Goal: Information Seeking & Learning: Compare options

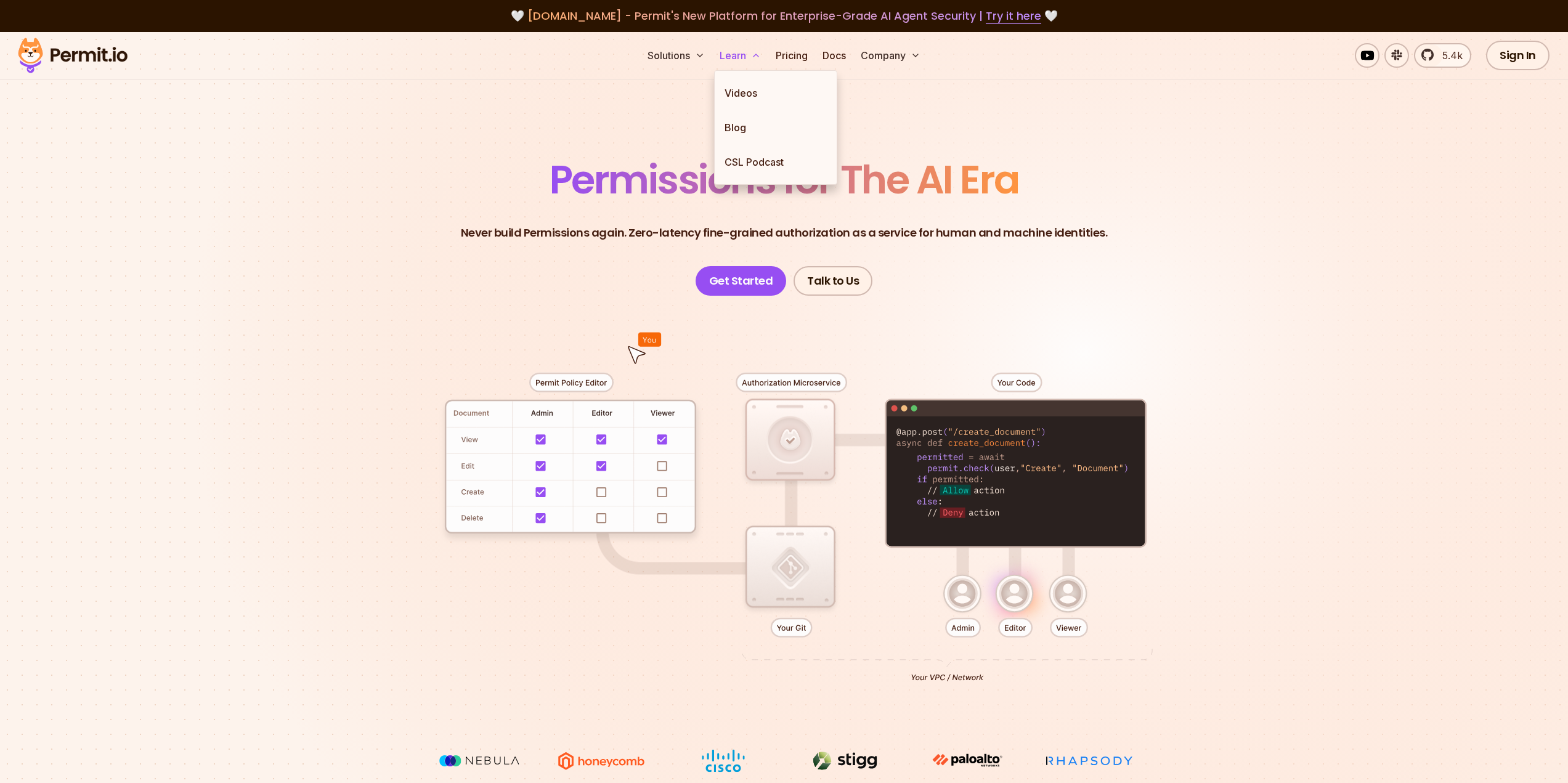
click at [741, 57] on button "Learn" at bounding box center [740, 55] width 51 height 25
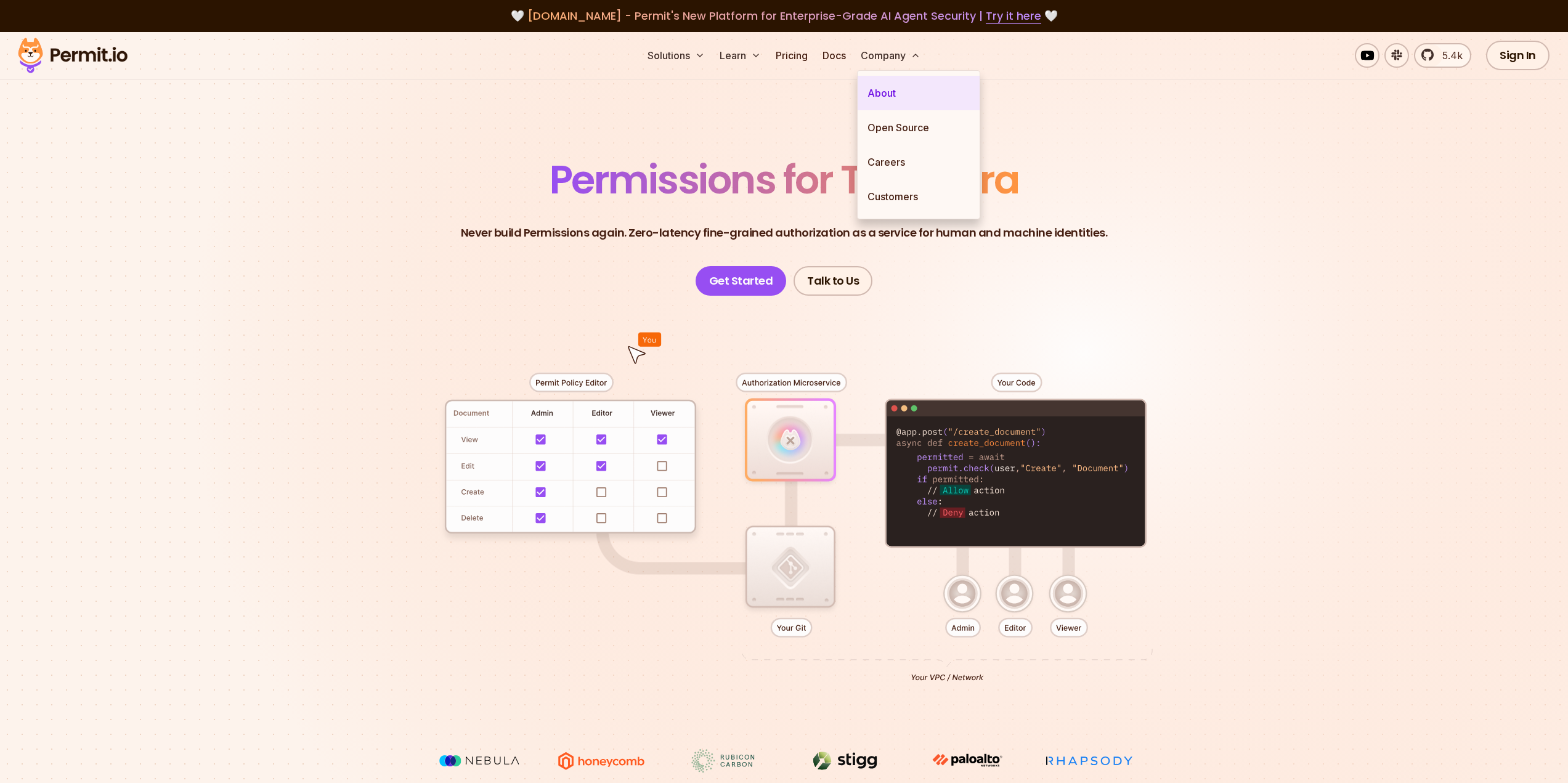
click at [893, 95] on link "About" at bounding box center [918, 93] width 122 height 34
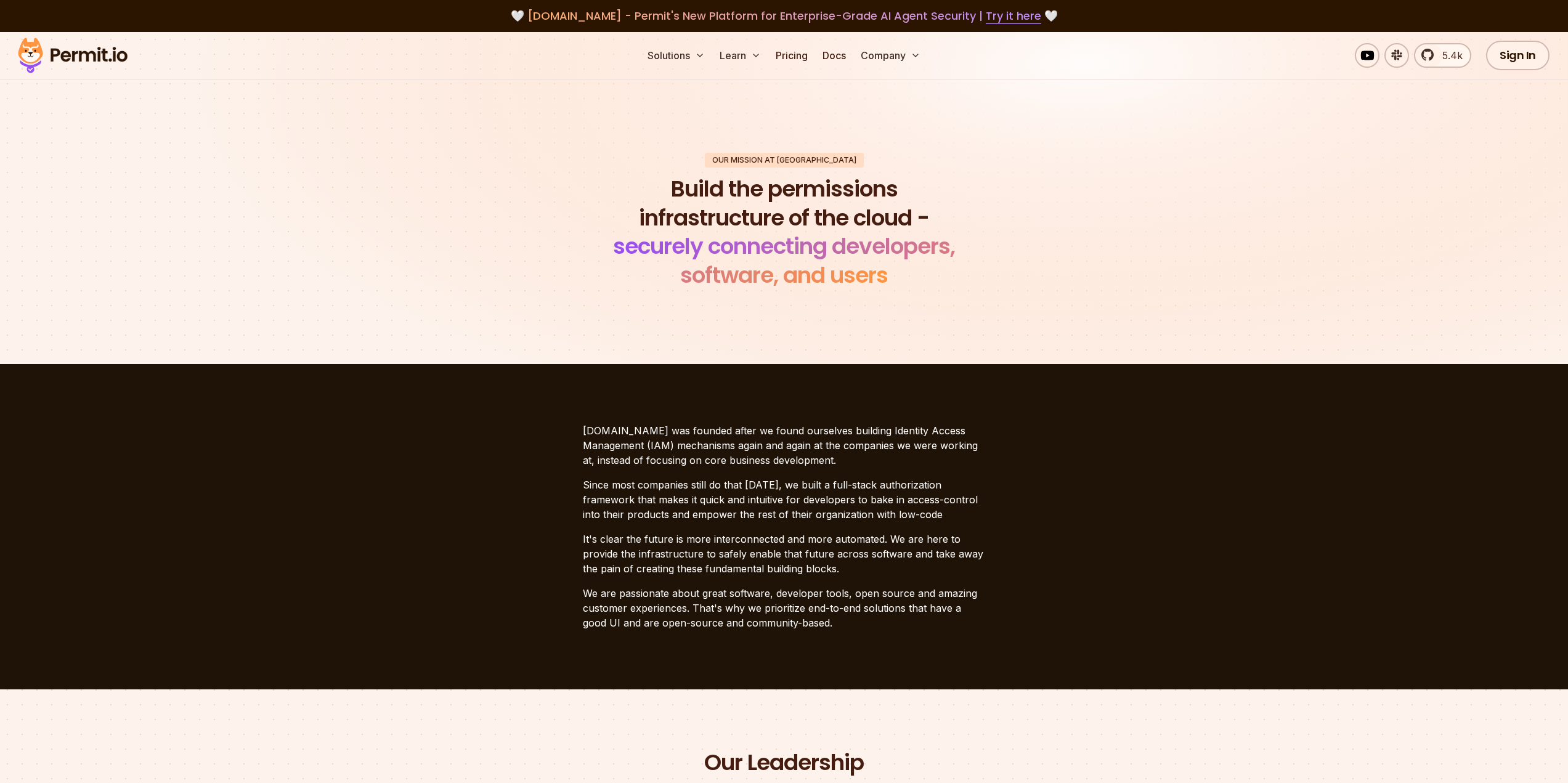
click at [869, 616] on p "We are passionate about great software, developer tools, open source and amazin…" at bounding box center [784, 608] width 403 height 44
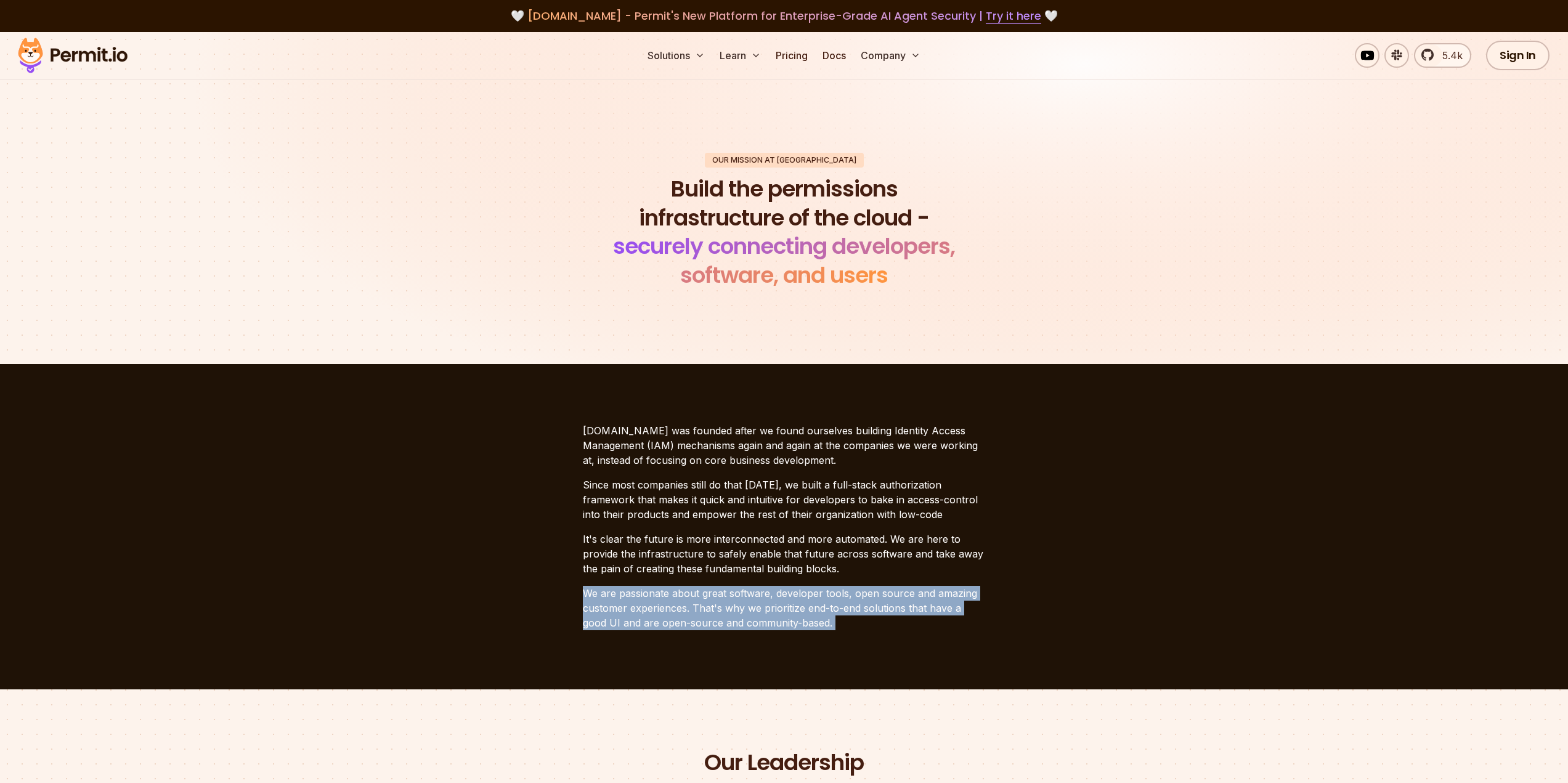
click at [869, 616] on p "We are passionate about great software, developer tools, open source and amazin…" at bounding box center [784, 608] width 403 height 44
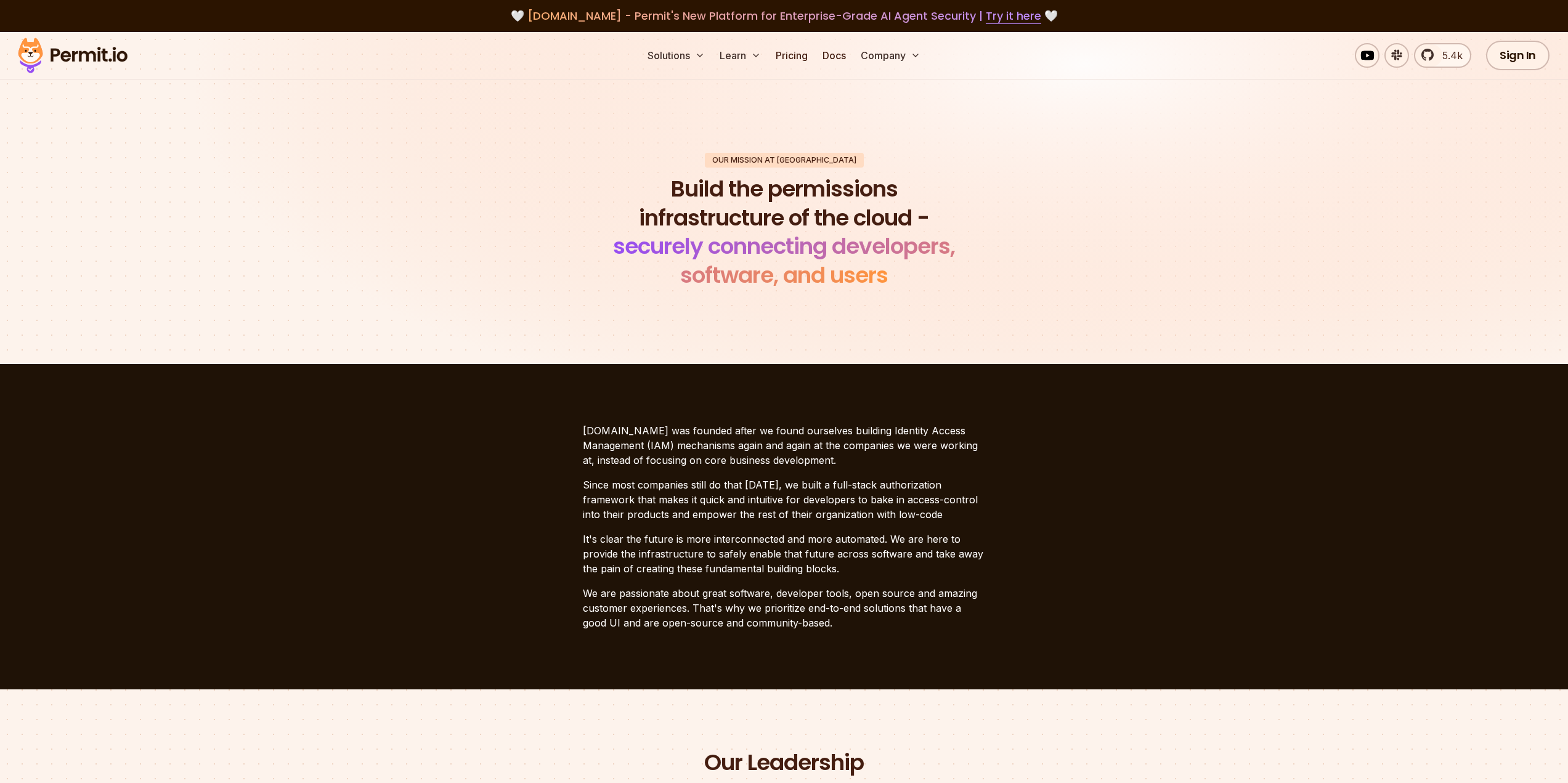
click at [920, 542] on p "It's clear the future is more interconnected and more automated. We are here to…" at bounding box center [784, 554] width 403 height 44
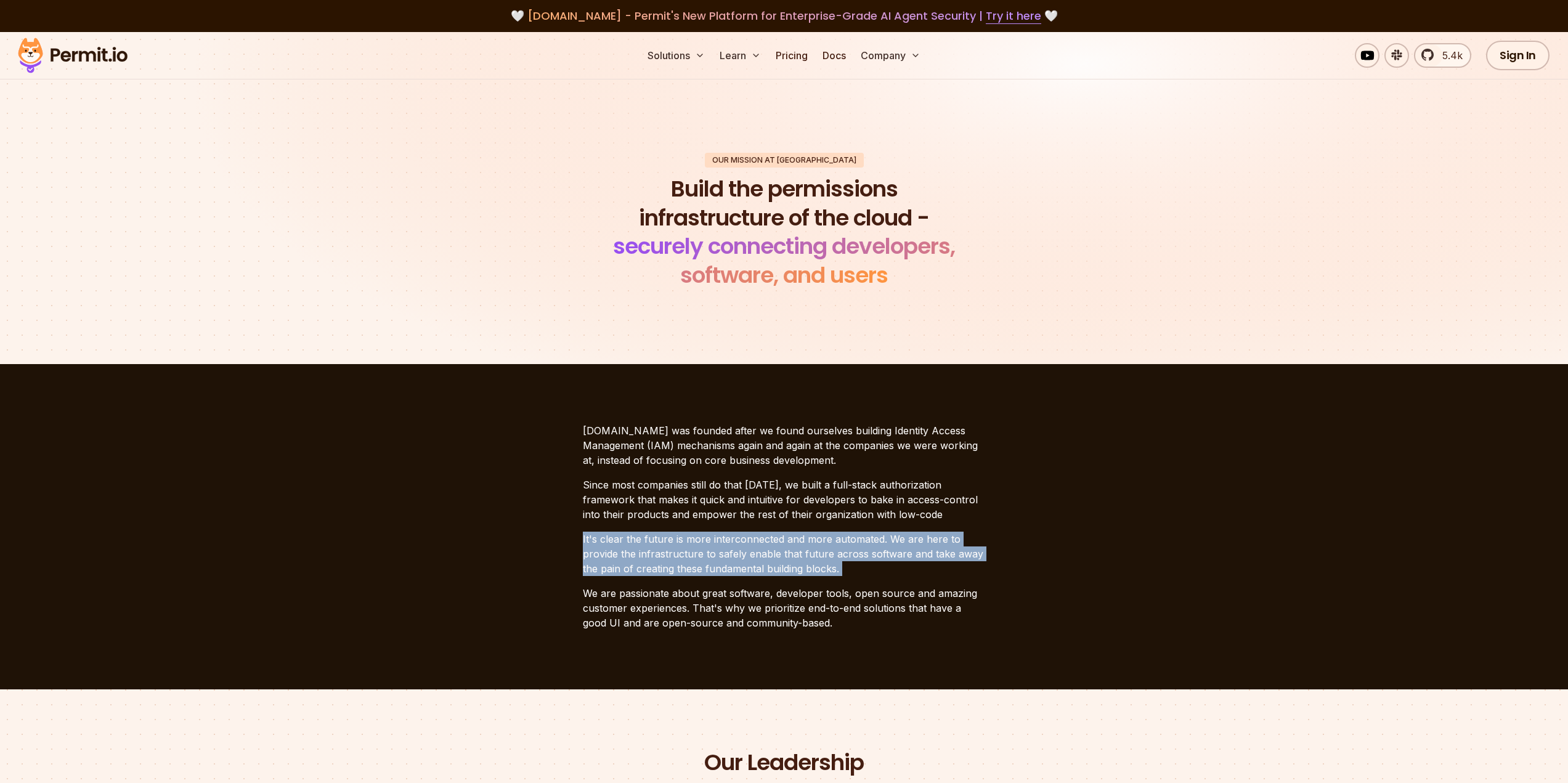
click at [920, 542] on p "It's clear the future is more interconnected and more automated. We are here to…" at bounding box center [784, 554] width 403 height 44
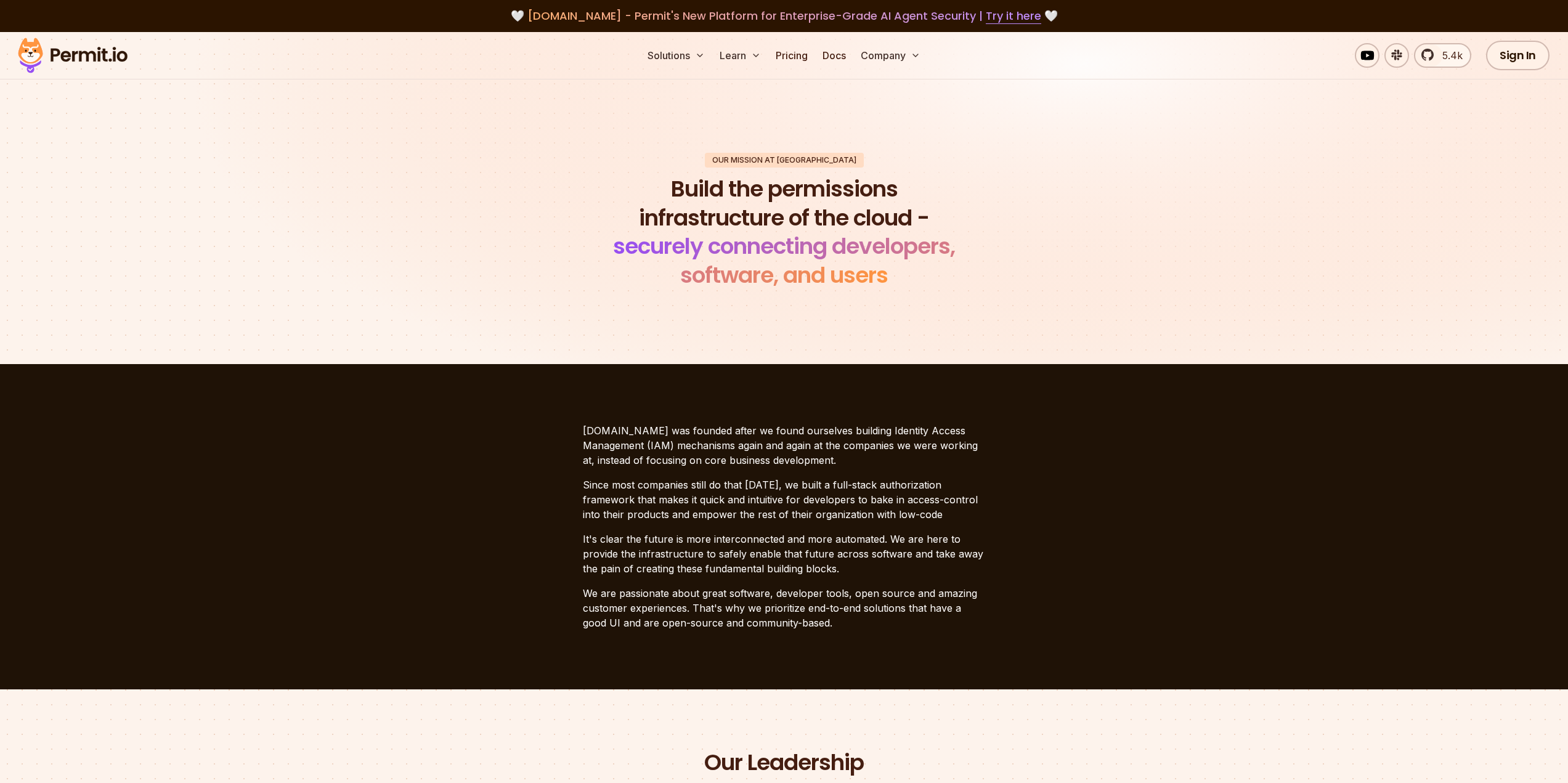
click at [910, 493] on p "Since most companies still do that [DATE], we built a full-stack authorization …" at bounding box center [784, 499] width 403 height 44
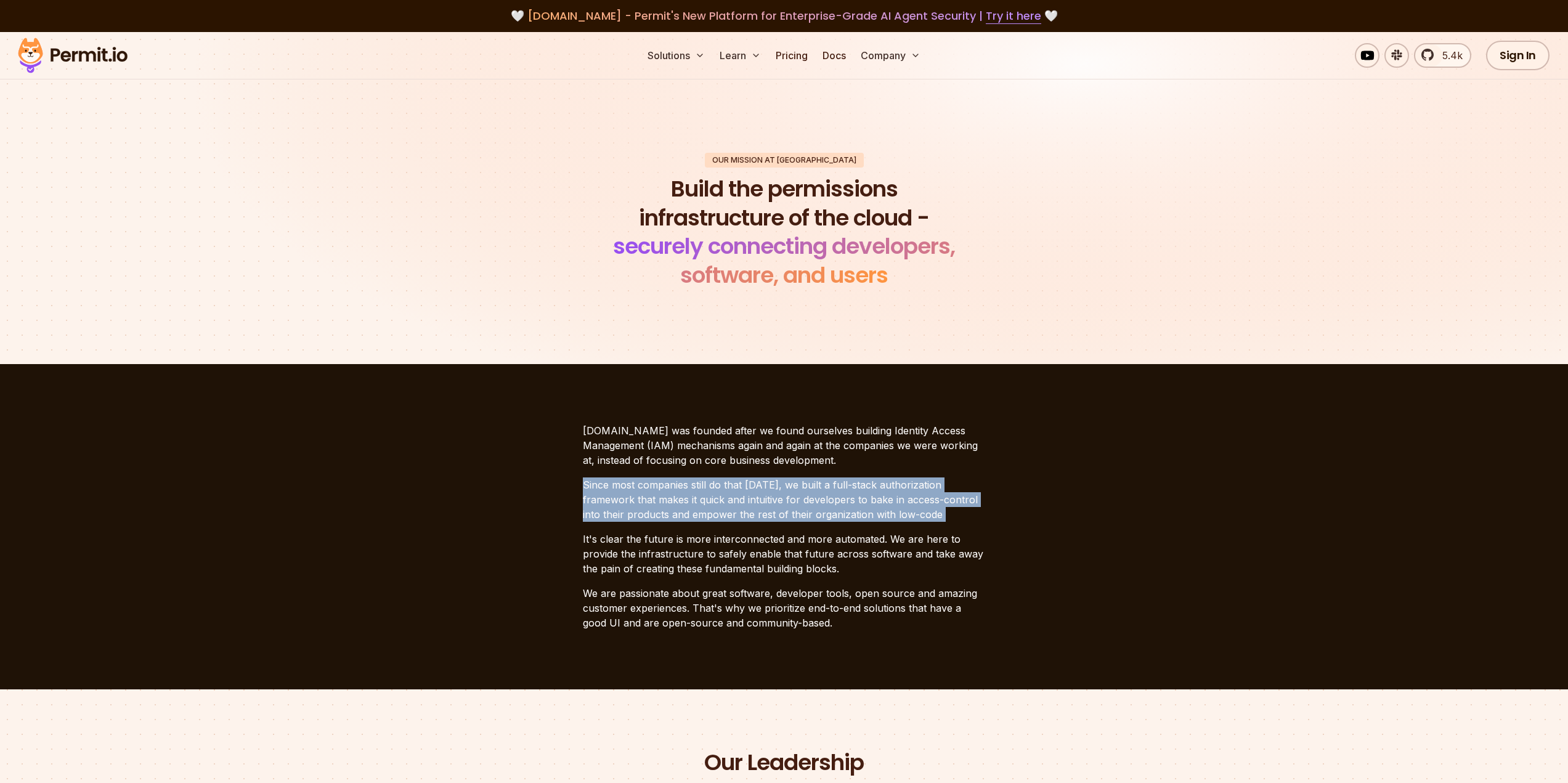
click at [910, 493] on p "Since most companies still do that [DATE], we built a full-stack authorization …" at bounding box center [784, 499] width 403 height 44
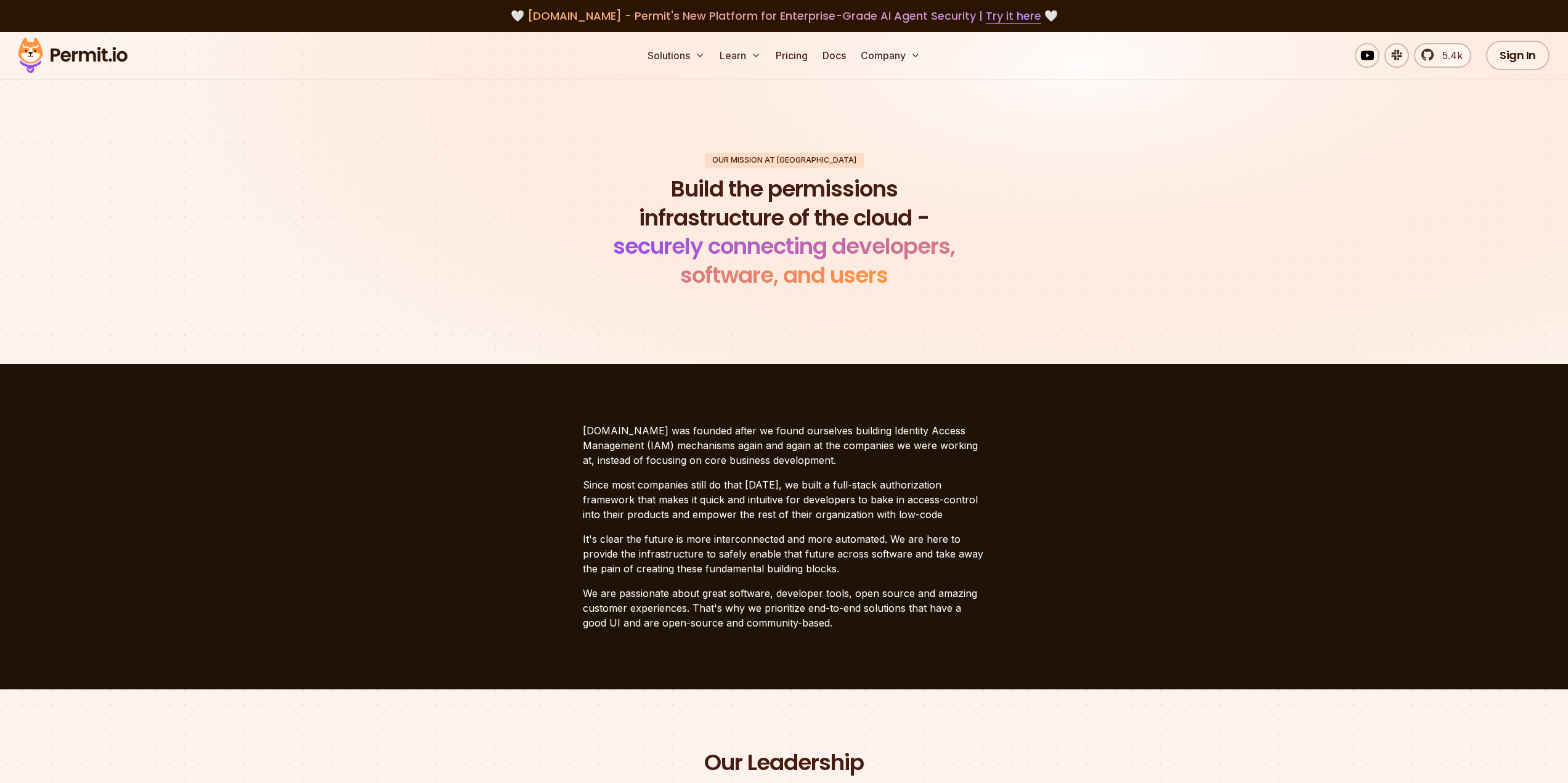
click at [926, 458] on p "[DOMAIN_NAME] was founded after we found ourselves building Identity Access Man…" at bounding box center [784, 446] width 403 height 44
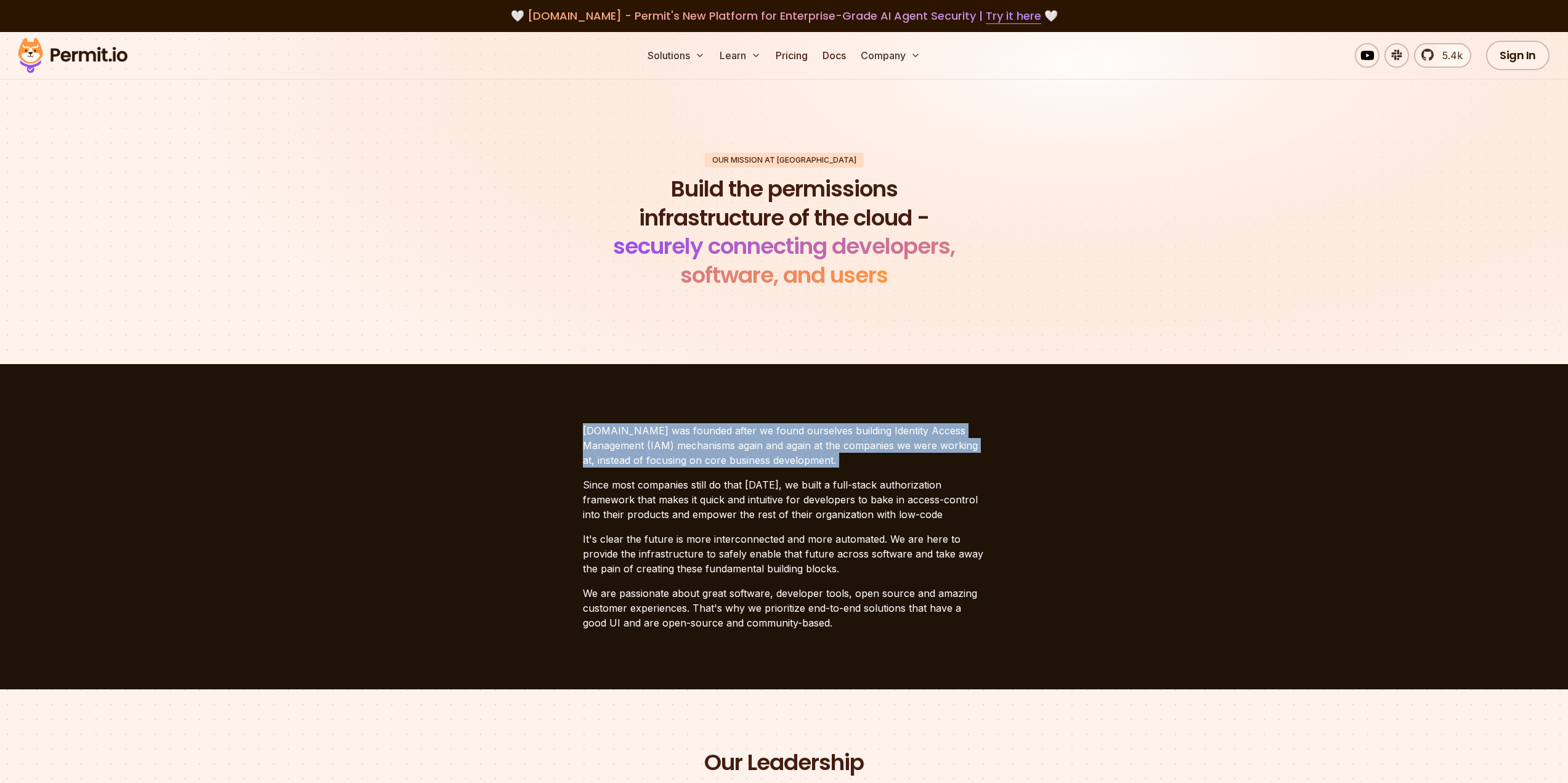
click at [926, 458] on p "[DOMAIN_NAME] was founded after we found ourselves building Identity Access Man…" at bounding box center [784, 446] width 403 height 44
click at [893, 64] on button "Company" at bounding box center [891, 55] width 70 height 25
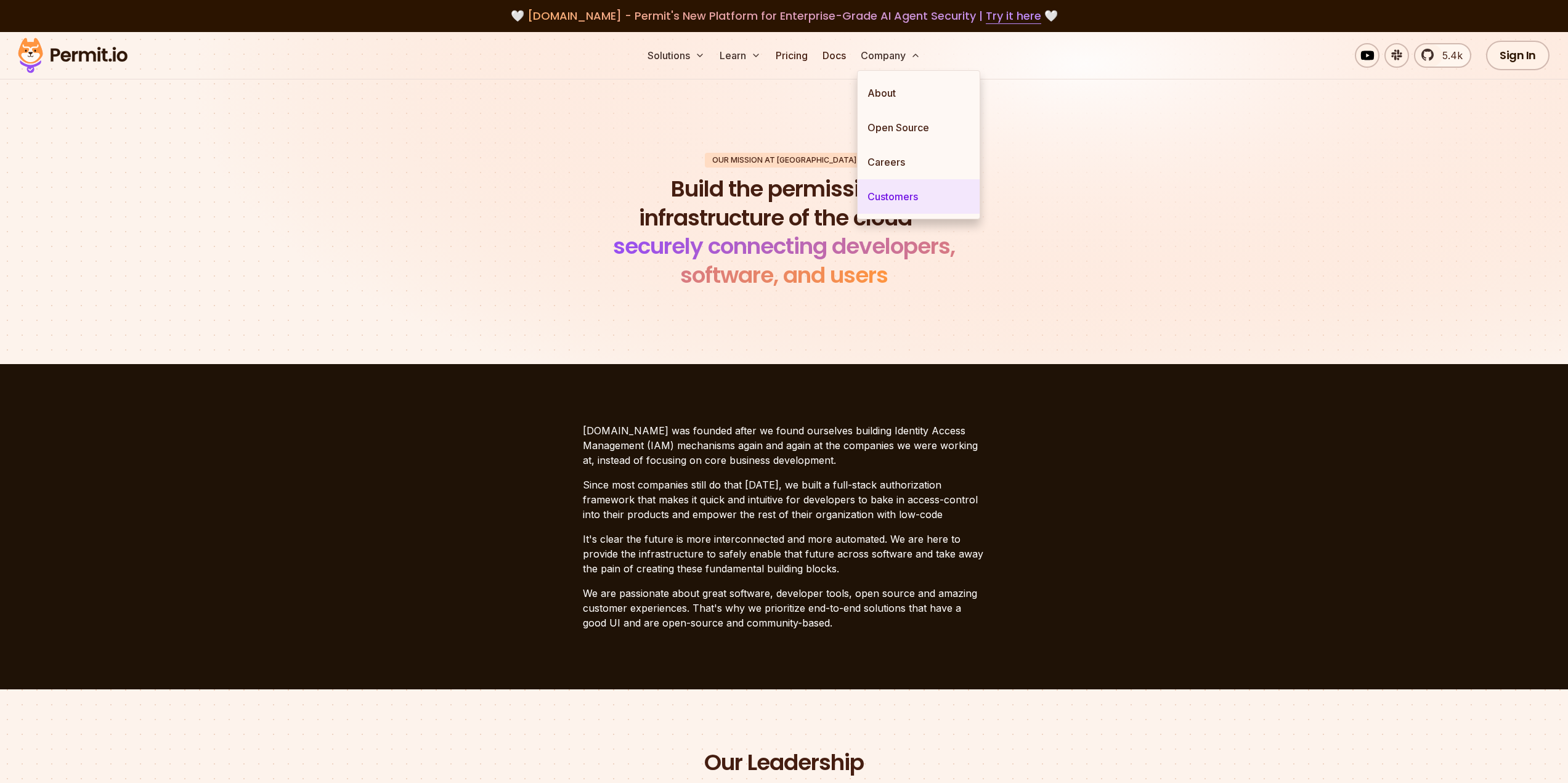
click at [885, 193] on link "Customers" at bounding box center [918, 196] width 122 height 34
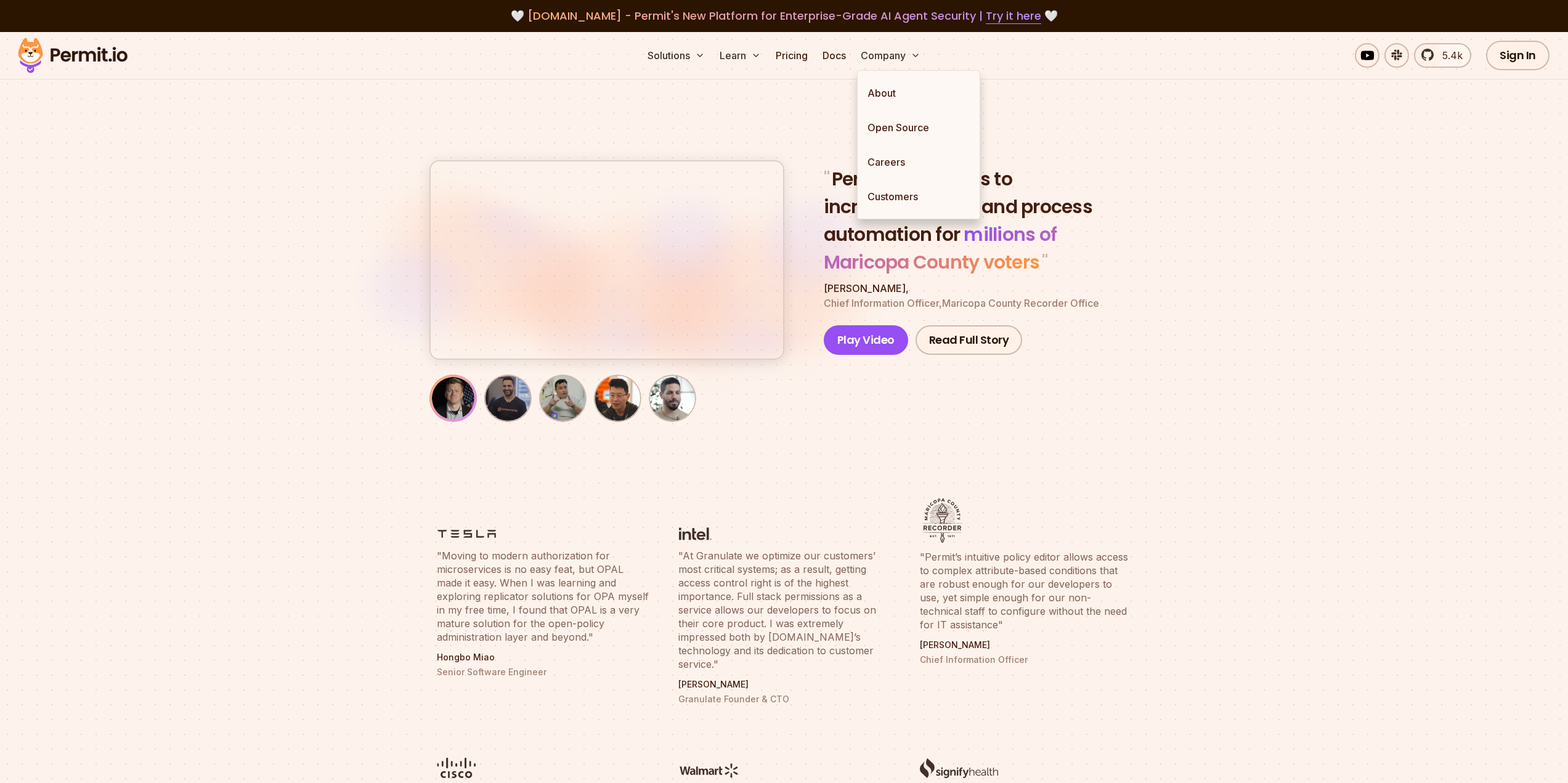
drag, startPoint x: 1176, startPoint y: 417, endPoint x: 1183, endPoint y: 400, distance: 18.4
click at [1177, 415] on section "" Permit allowed us to increase security and process automation for millions of…" at bounding box center [784, 256] width 1568 height 449
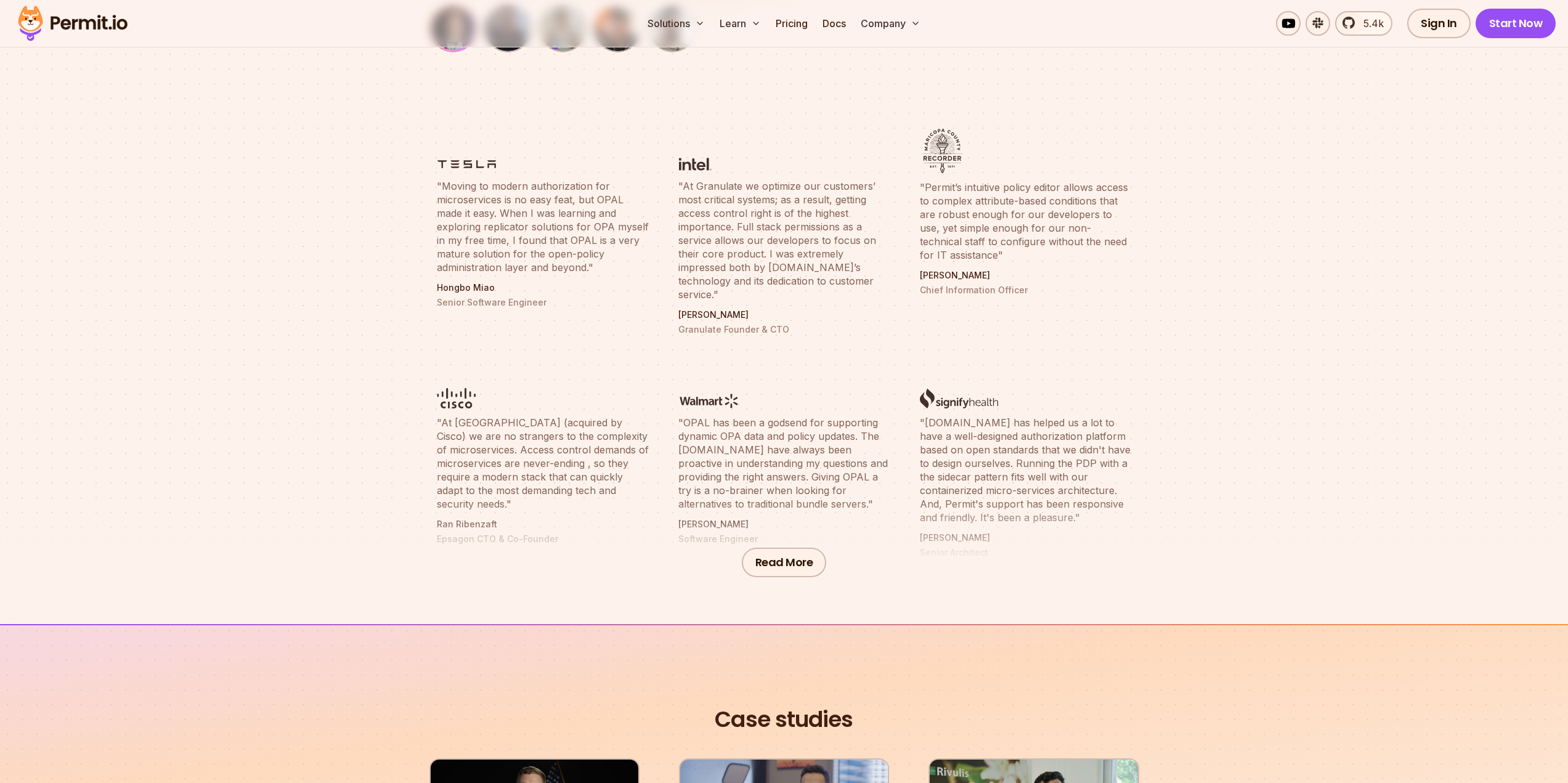
scroll to position [431, 0]
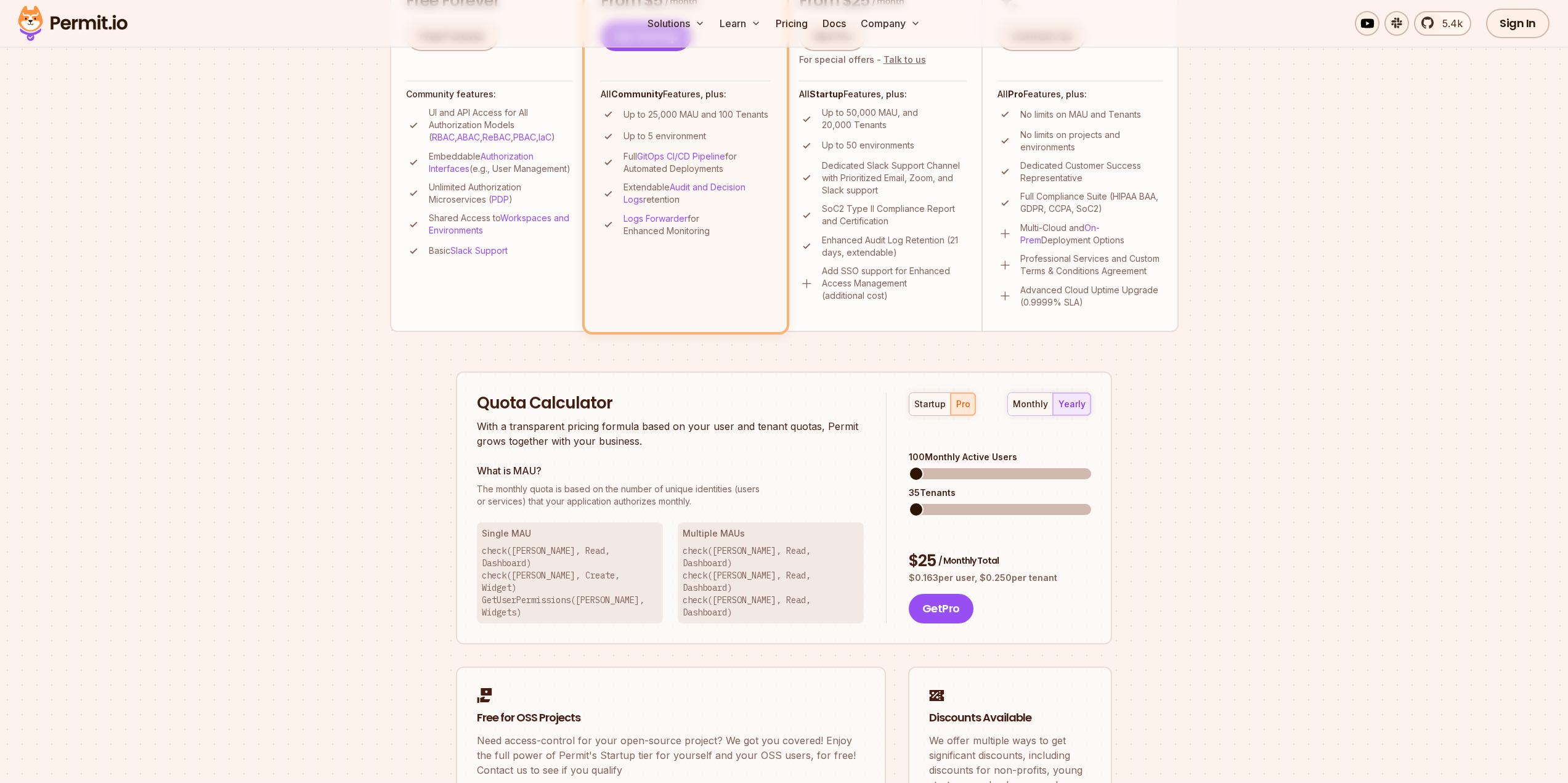
scroll to position [32, 0]
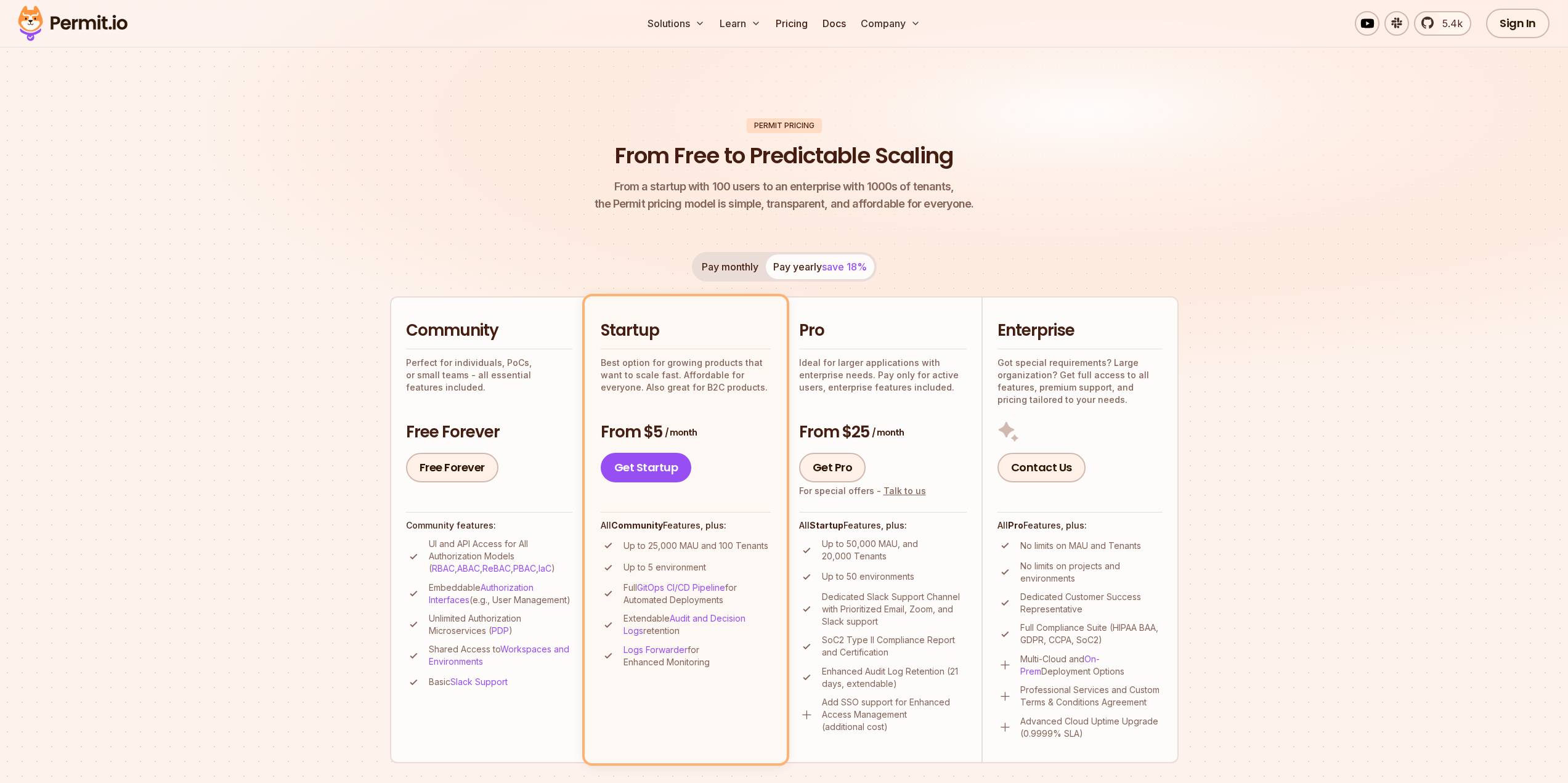
click at [867, 545] on p "Up to 50,000 MAU, and 20,000 Tenants" at bounding box center [894, 550] width 145 height 25
click at [869, 564] on ul "Up to 50,000 MAU, and 20,000 Tenants Up to 50 environments Dedicated Slack Supp…" at bounding box center [882, 635] width 168 height 195
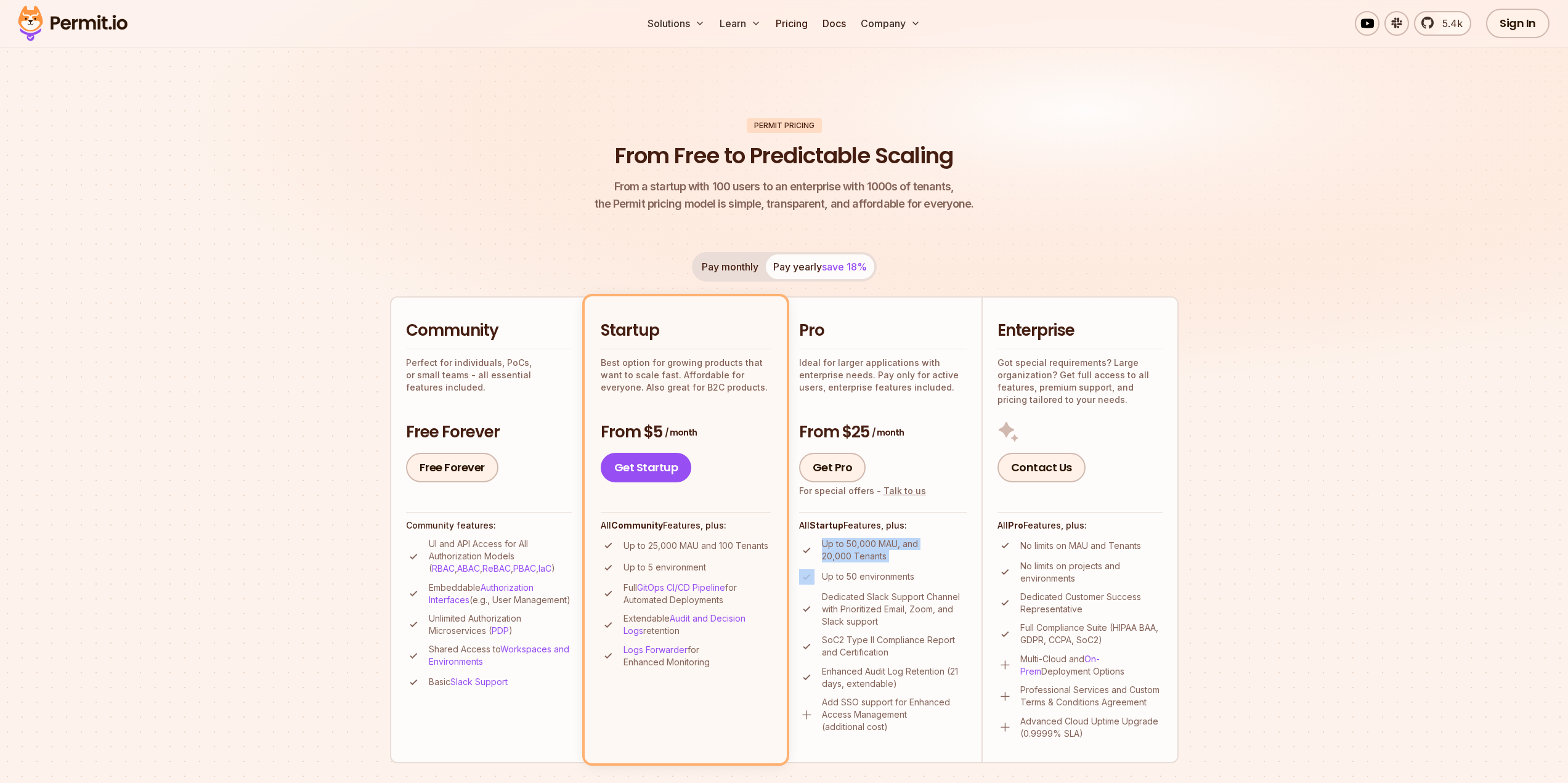
click at [869, 564] on ul "Up to 50,000 MAU, and 20,000 Tenants Up to 50 environments Dedicated Slack Supp…" at bounding box center [882, 635] width 168 height 195
click at [870, 579] on p "Up to 50 environments" at bounding box center [868, 577] width 92 height 12
click at [873, 609] on p "Dedicated Slack Support Channel with Prioritized Email, Zoom, and Slack support" at bounding box center [894, 609] width 145 height 37
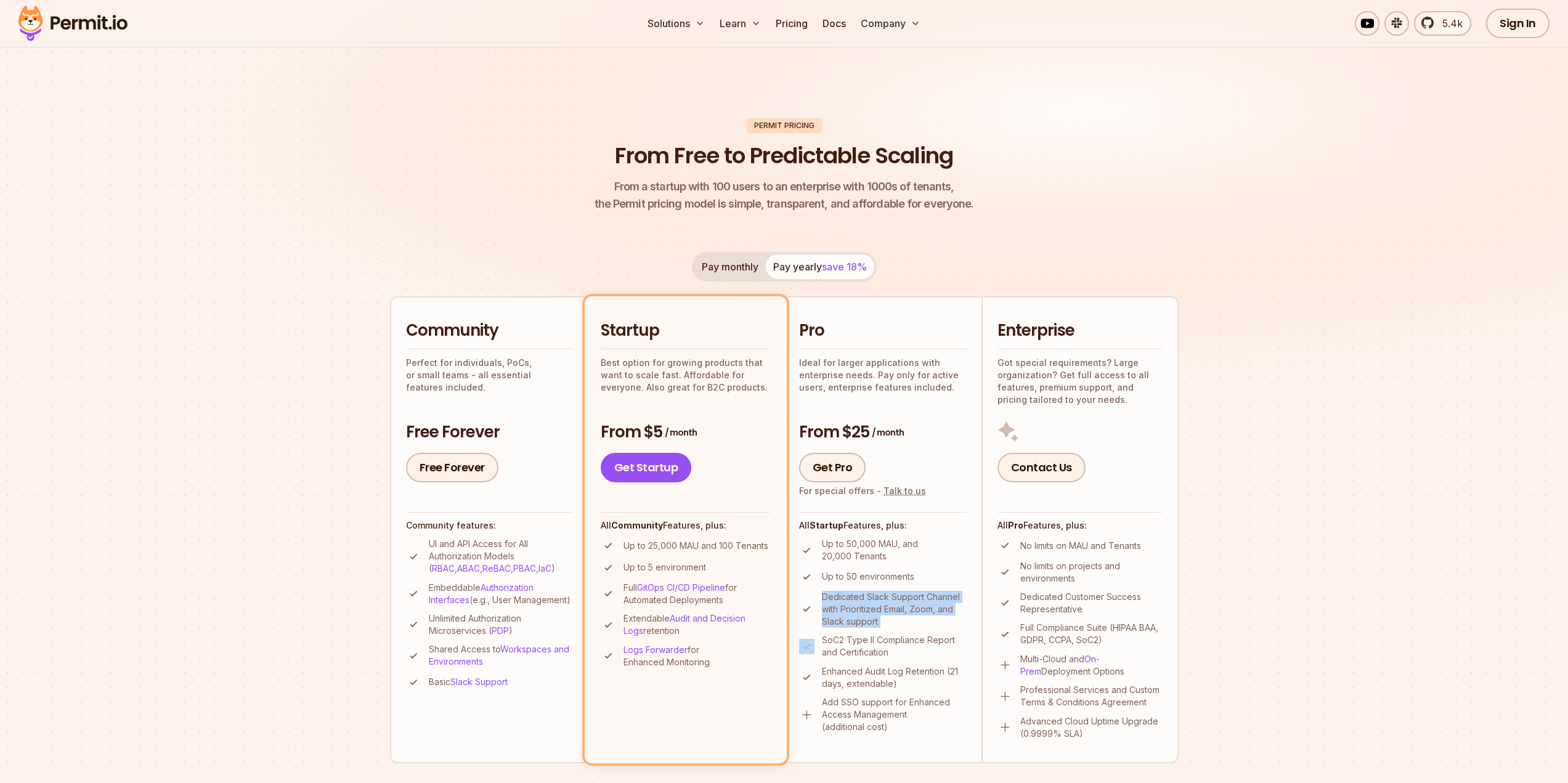
click at [873, 609] on p "Dedicated Slack Support Channel with Prioritized Email, Zoom, and Slack support" at bounding box center [894, 609] width 145 height 37
click at [869, 642] on p "SoC2 Type II Compliance Report and Certification" at bounding box center [894, 646] width 145 height 25
click at [871, 579] on p "Up to 50 environments" at bounding box center [868, 577] width 92 height 12
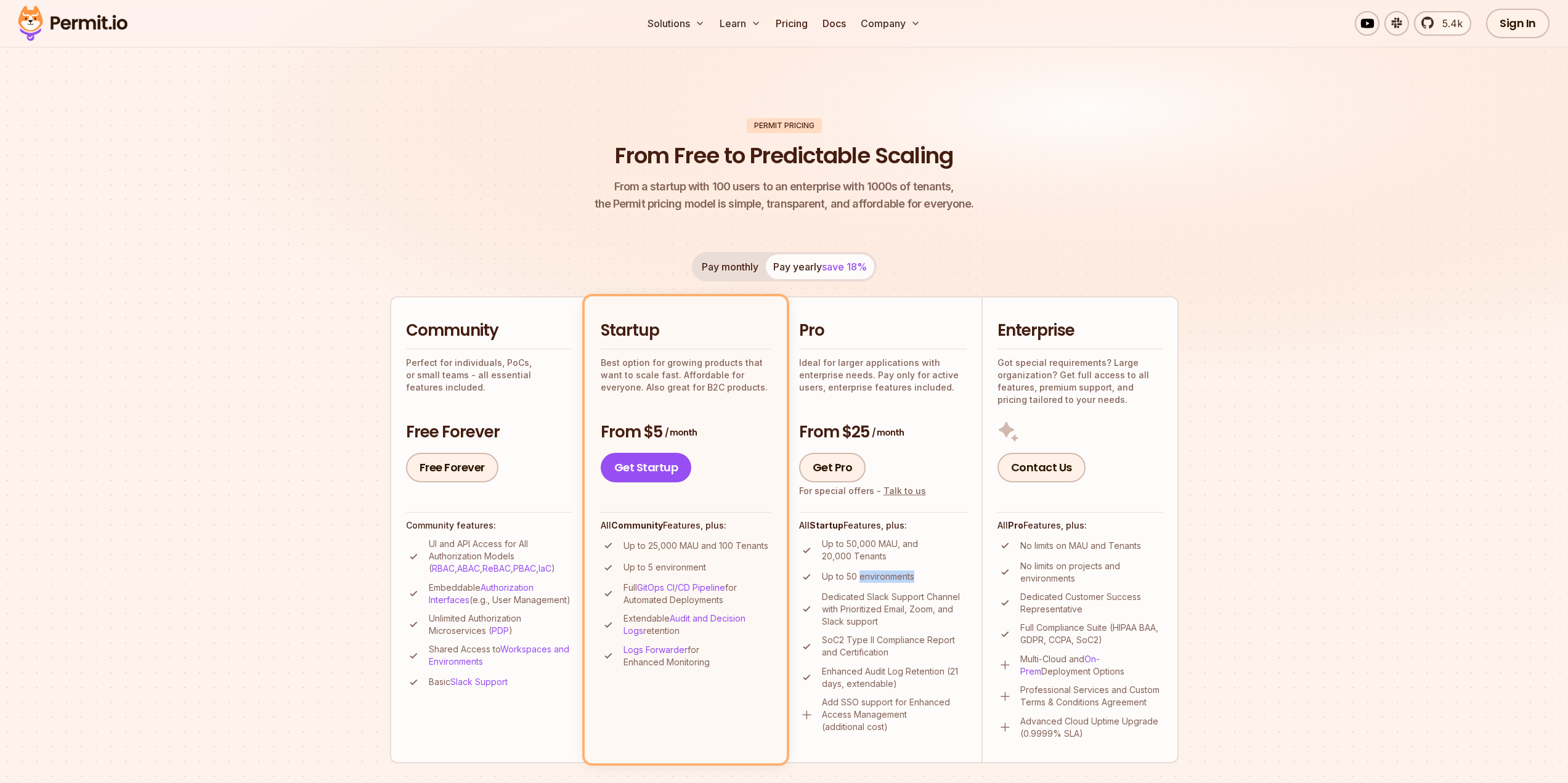
click at [871, 579] on p "Up to 50 environments" at bounding box center [868, 577] width 92 height 12
click at [876, 600] on p "Dedicated Slack Support Channel with Prioritized Email, Zoom, and Slack support" at bounding box center [894, 609] width 145 height 37
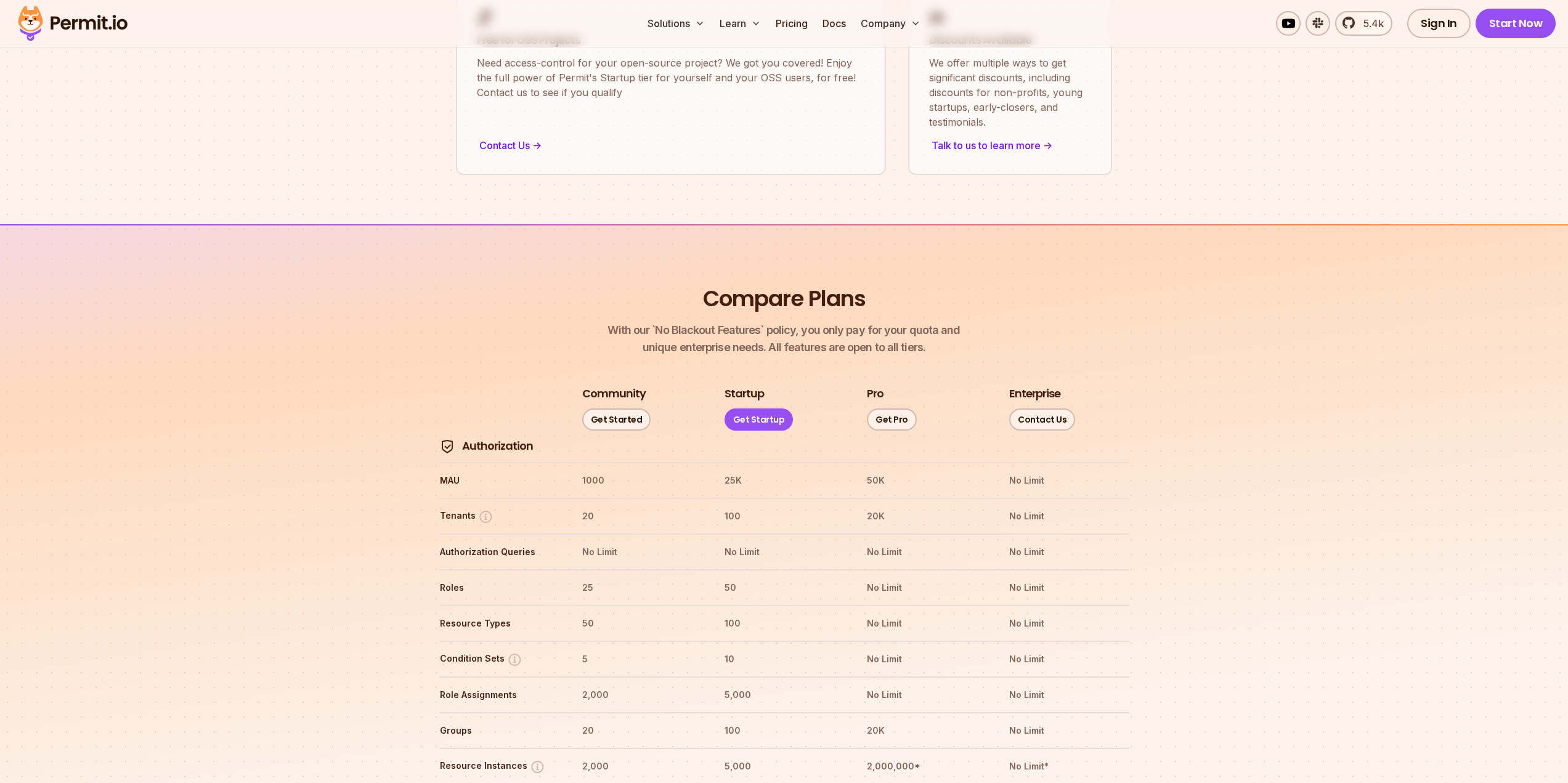
scroll to position [1449, 0]
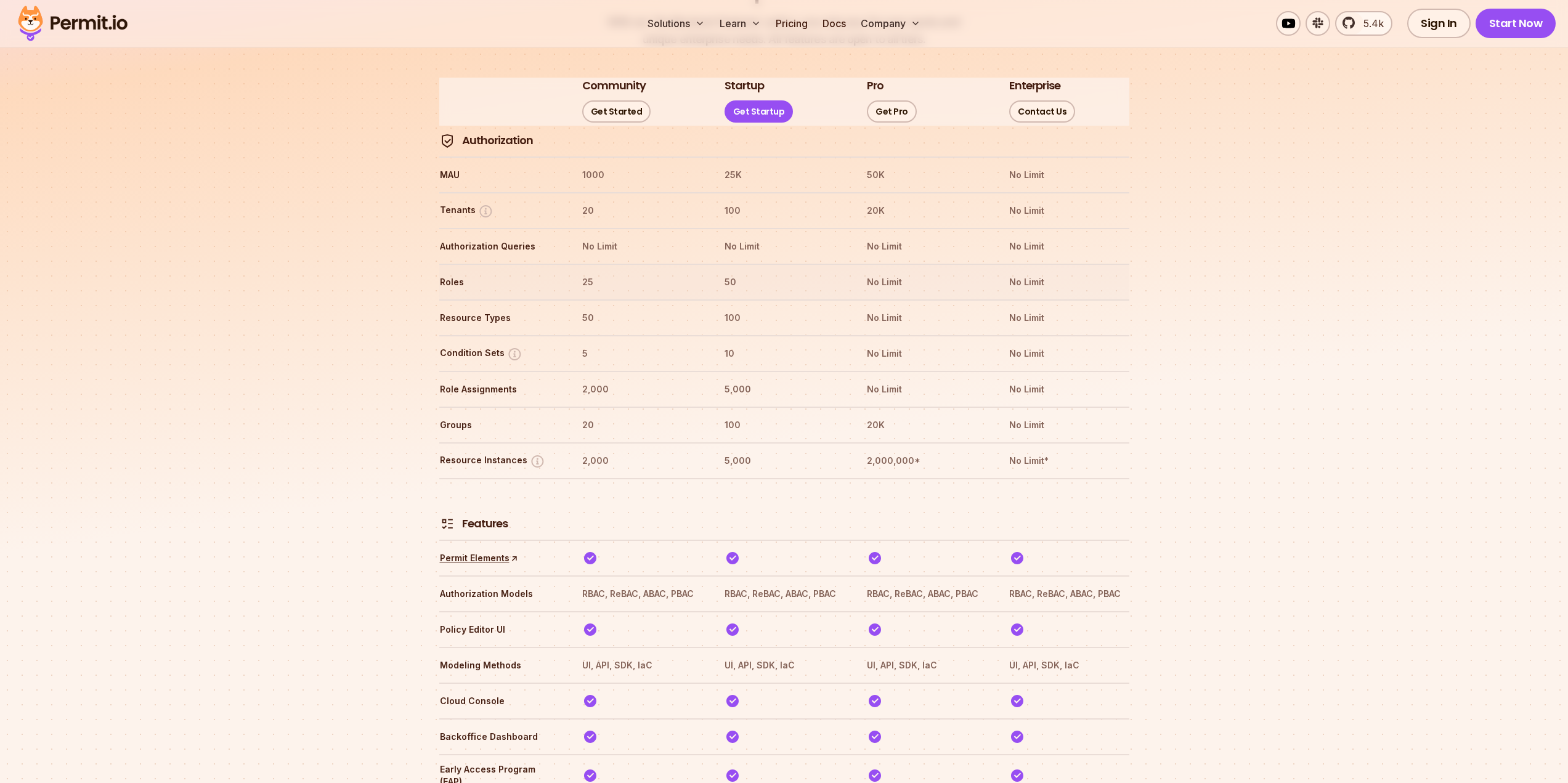
click at [893, 273] on th "No Limit" at bounding box center [926, 282] width 120 height 20
click at [890, 308] on th "No Limit" at bounding box center [926, 318] width 120 height 20
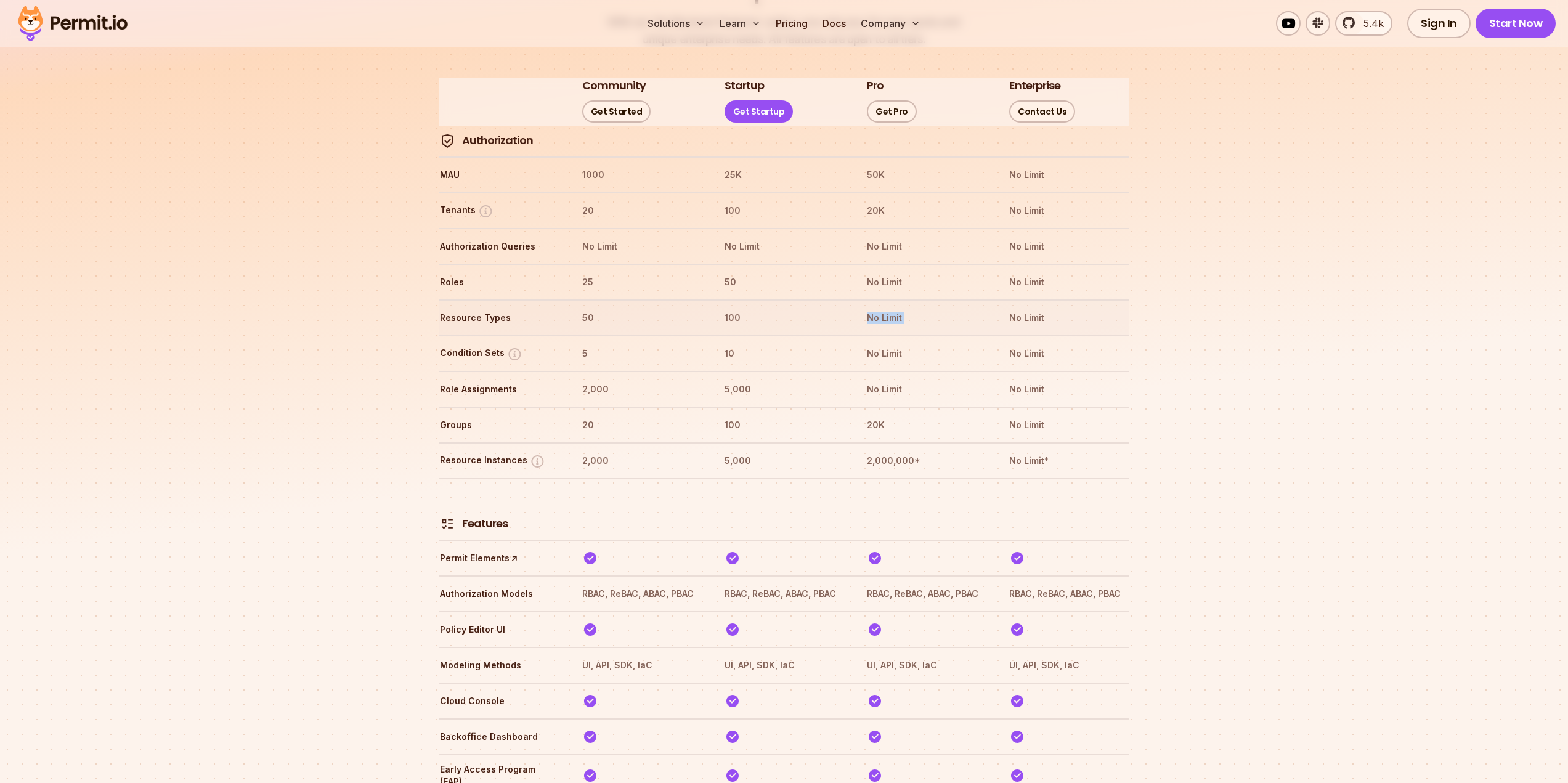
click at [890, 308] on th "No Limit" at bounding box center [926, 318] width 120 height 20
click at [889, 344] on th "No Limit" at bounding box center [926, 354] width 120 height 20
click at [880, 371] on tr "Role Assignments 2,000 5,000 No Limit No Limit" at bounding box center [784, 389] width 690 height 36
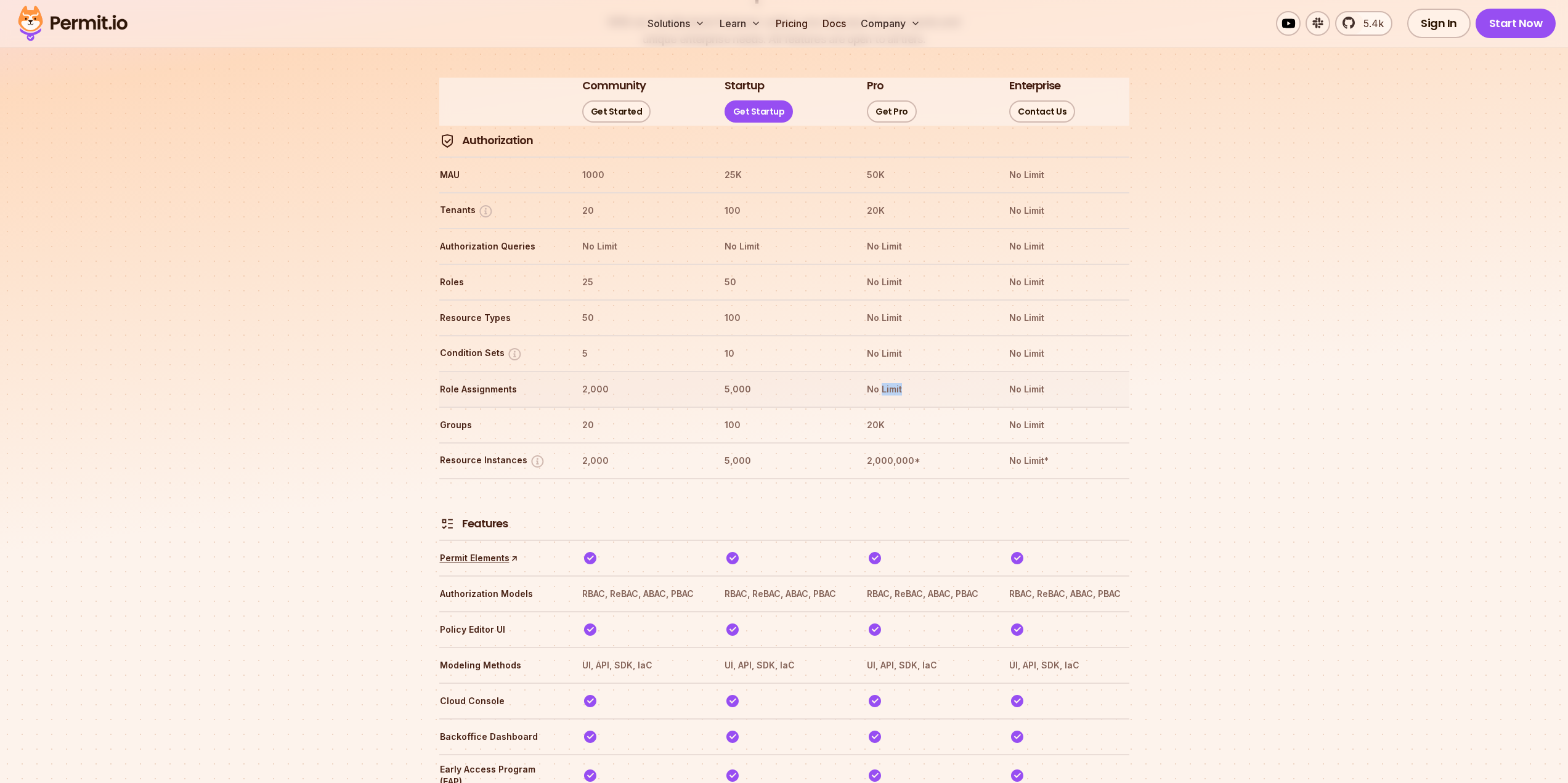
click at [880, 371] on tr "Role Assignments 2,000 5,000 No Limit No Limit" at bounding box center [784, 389] width 690 height 36
click at [880, 442] on tr "Resource Instances 2,000 5,000 2,000,000* No Limit*" at bounding box center [784, 460] width 690 height 36
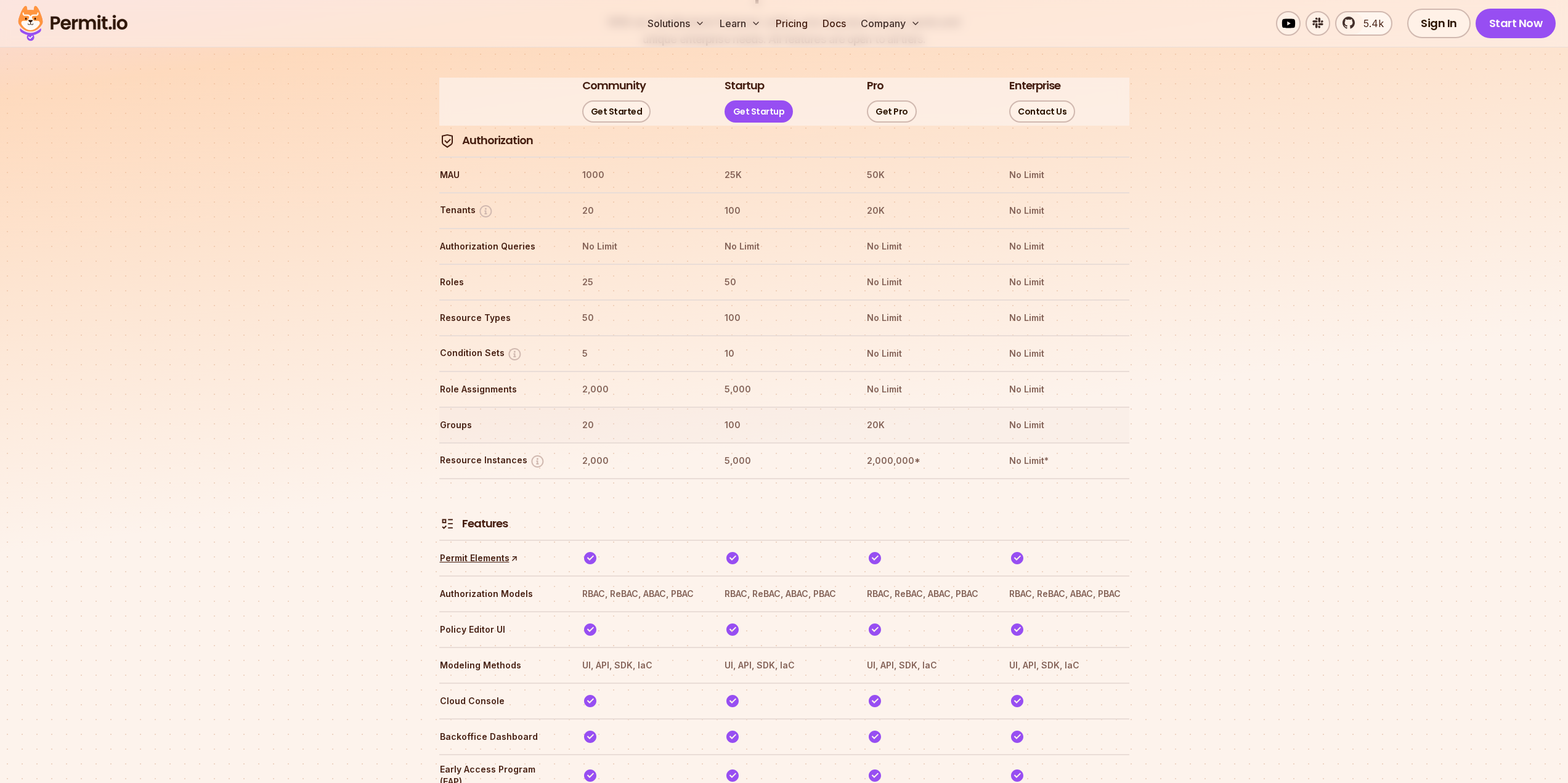
click at [885, 415] on th "20K" at bounding box center [926, 424] width 120 height 20
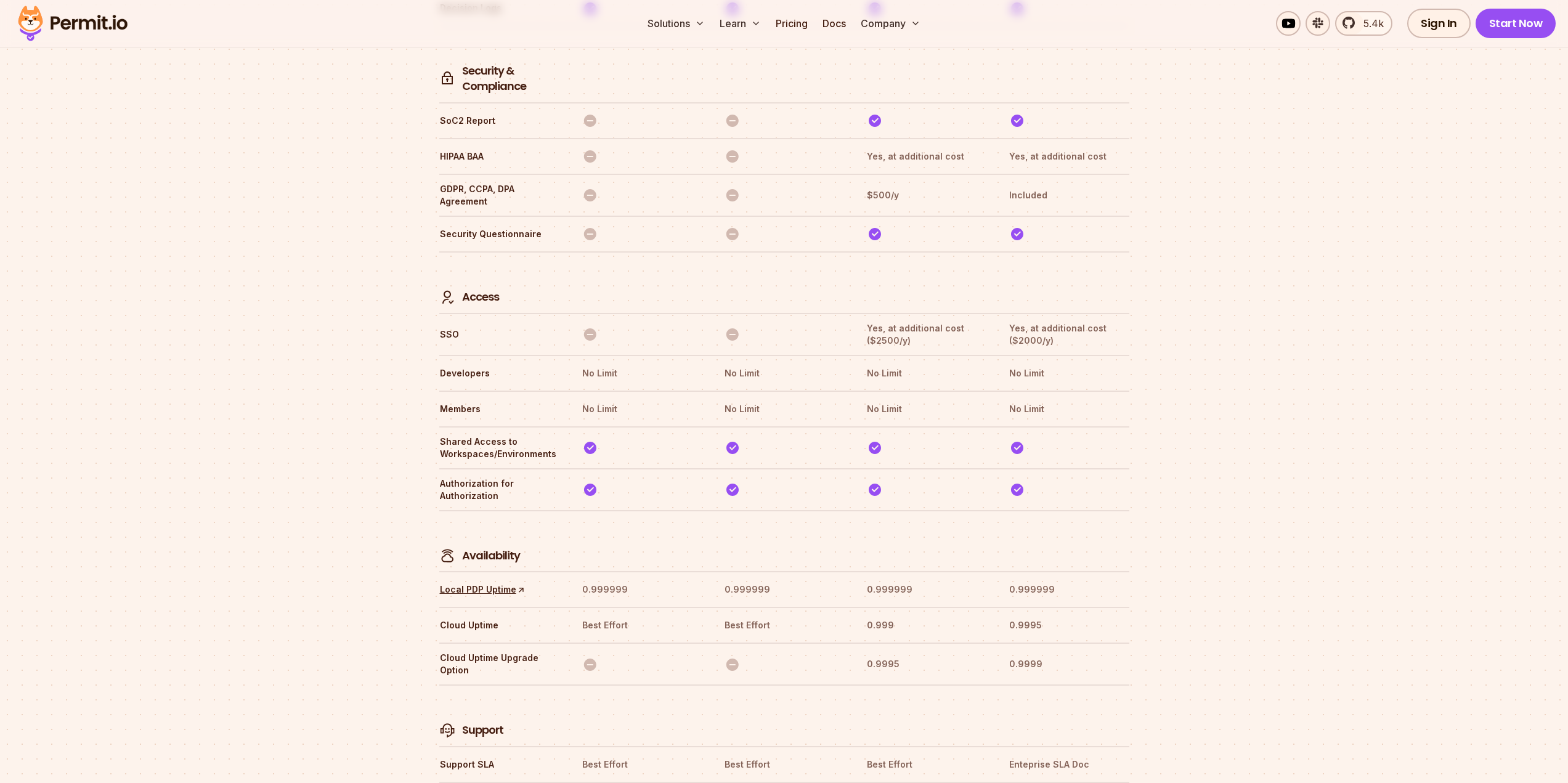
scroll to position [2928, 0]
